Goal: Information Seeking & Learning: Learn about a topic

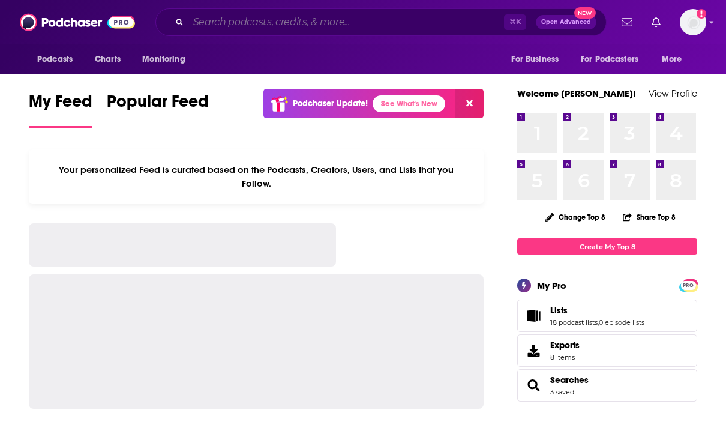
click at [354, 20] on input "Search podcasts, credits, & more..." at bounding box center [346, 22] width 316 height 19
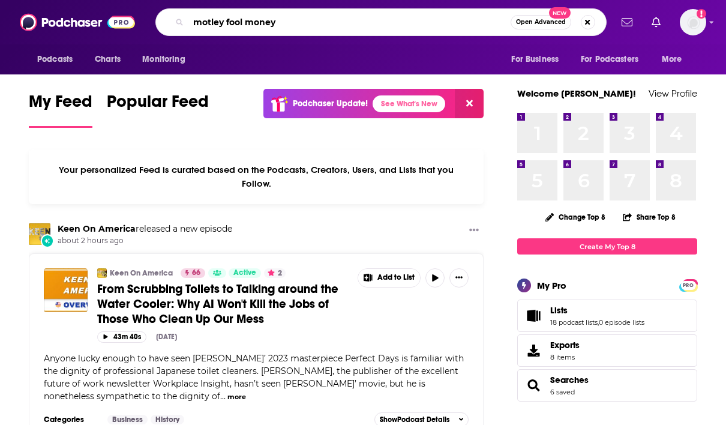
type input "motley fool money"
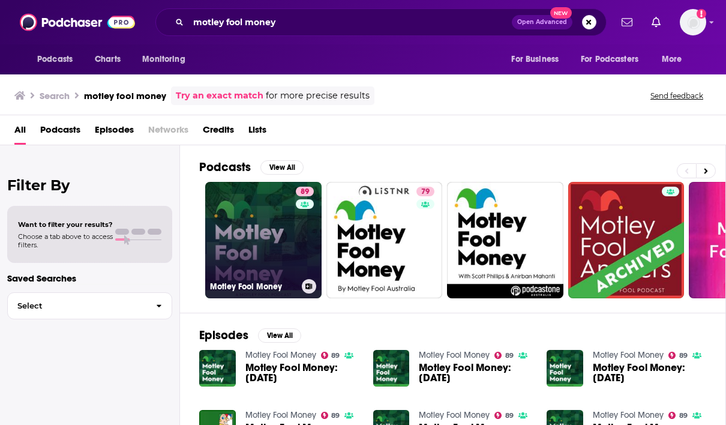
click at [257, 266] on link "89 Motley Fool Money" at bounding box center [263, 240] width 116 height 116
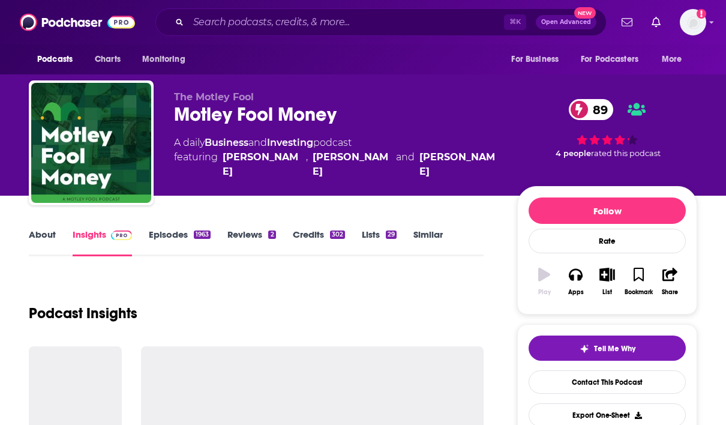
scroll to position [179, 0]
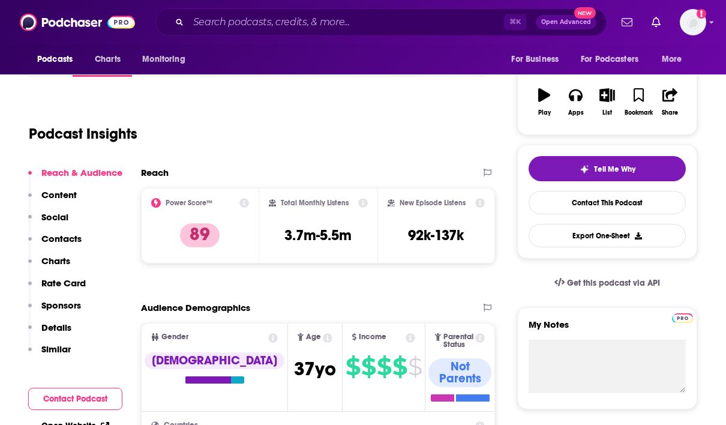
drag, startPoint x: 275, startPoint y: 233, endPoint x: 265, endPoint y: 233, distance: 10.8
click at [265, 233] on div "Total Monthly Listens 3.7m-5.5m" at bounding box center [318, 226] width 118 height 76
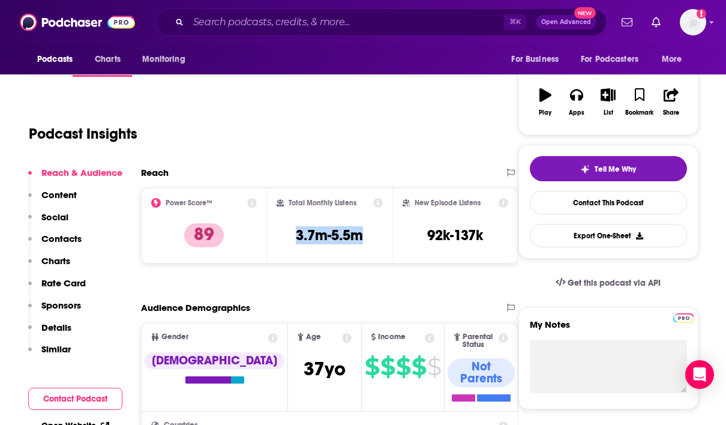
scroll to position [179, 0]
